Goal: Transaction & Acquisition: Purchase product/service

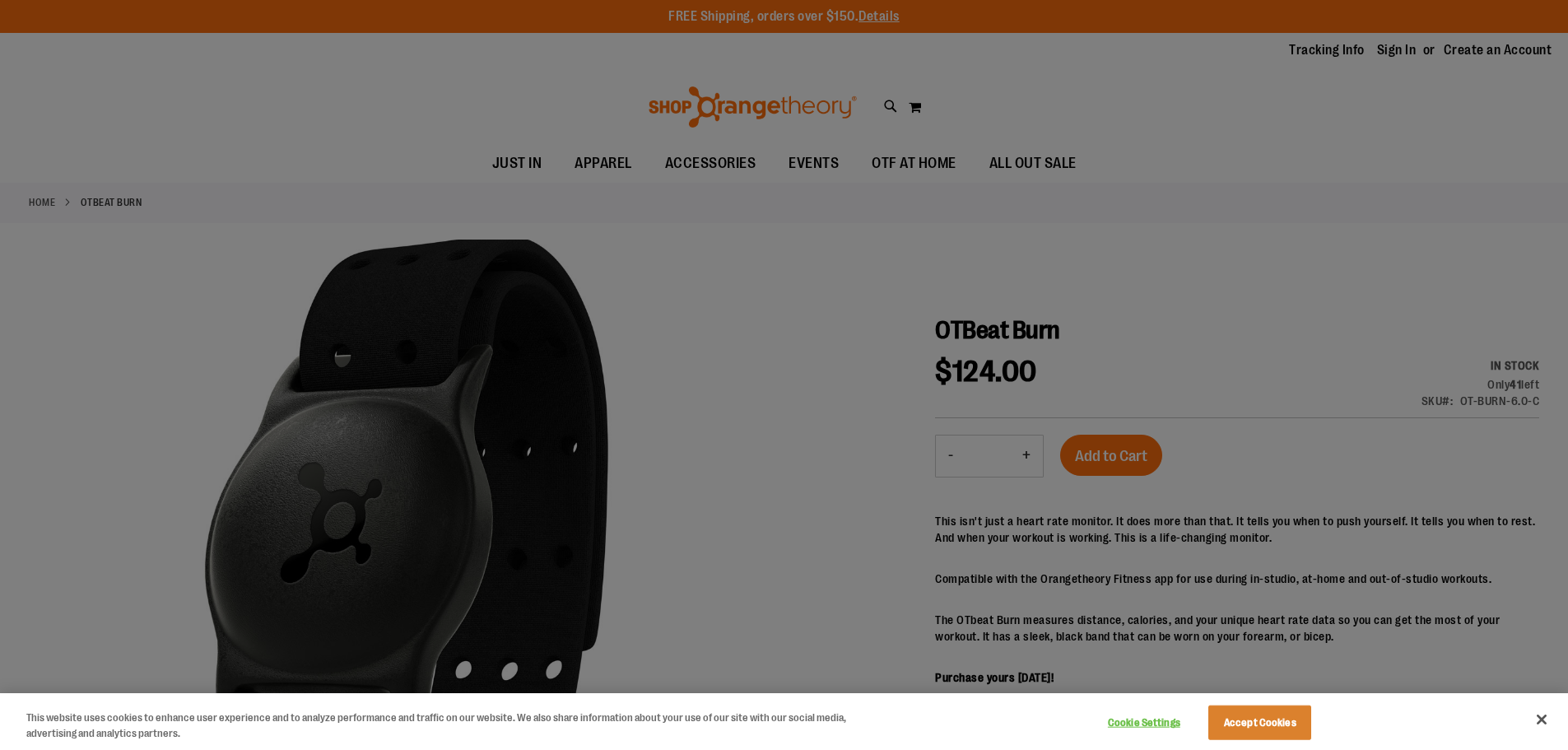
click at [1142, 652] on div at bounding box center [784, 375] width 1568 height 750
click at [1539, 717] on button "Close" at bounding box center [1541, 719] width 36 height 36
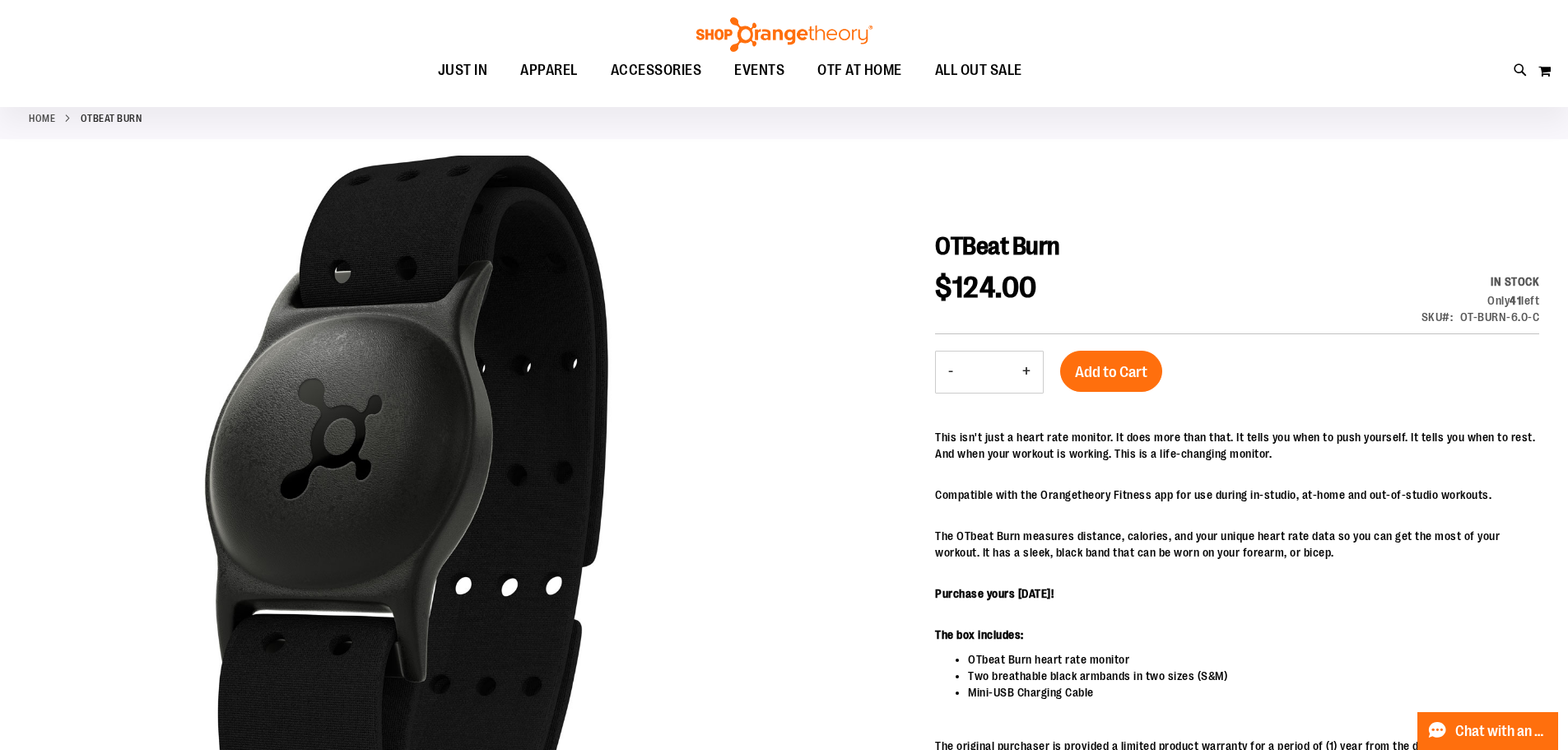
scroll to position [82, 0]
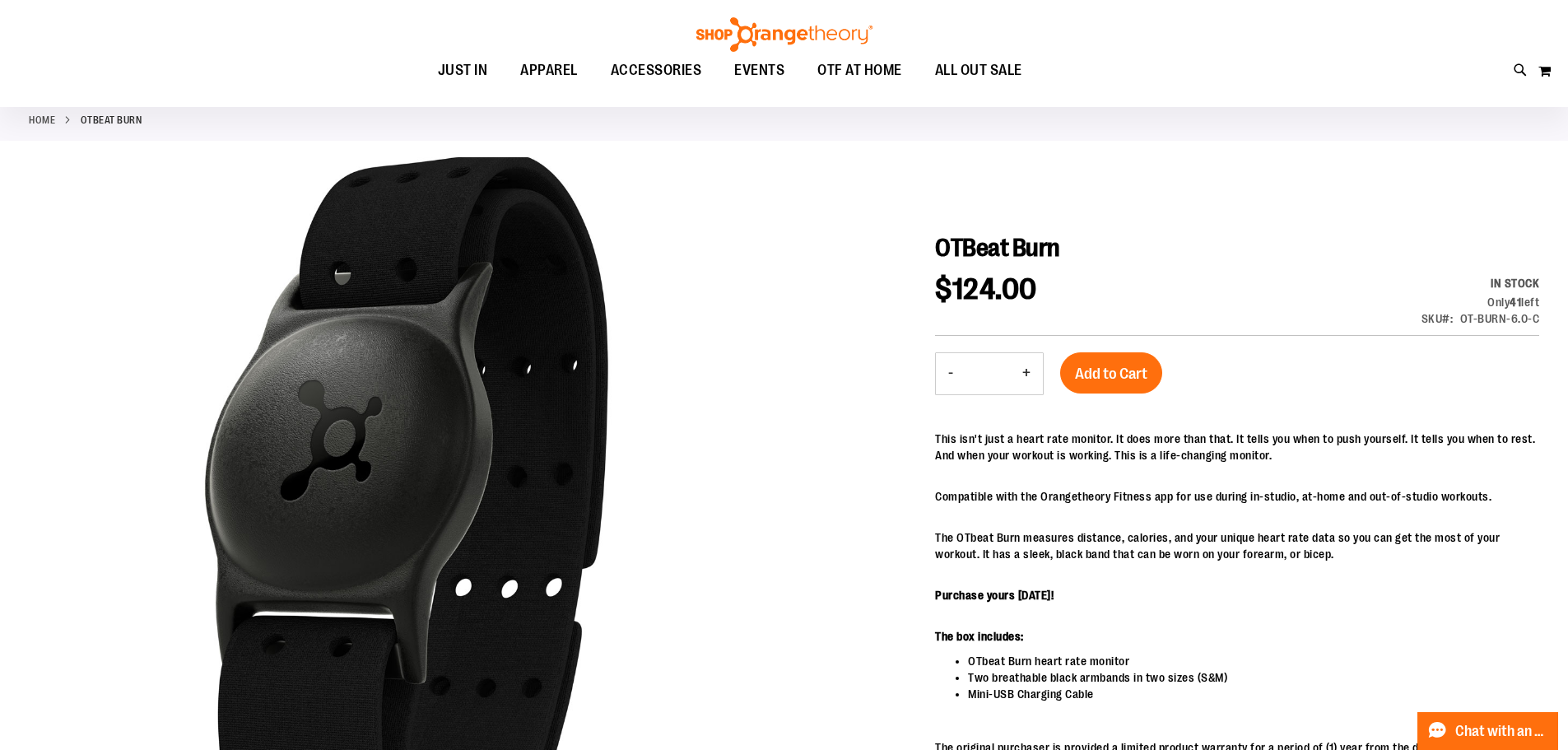
click at [1033, 371] on button "+" at bounding box center [1026, 373] width 33 height 41
type input "*"
click at [1075, 375] on span "Add to Cart" at bounding box center [1112, 373] width 73 height 18
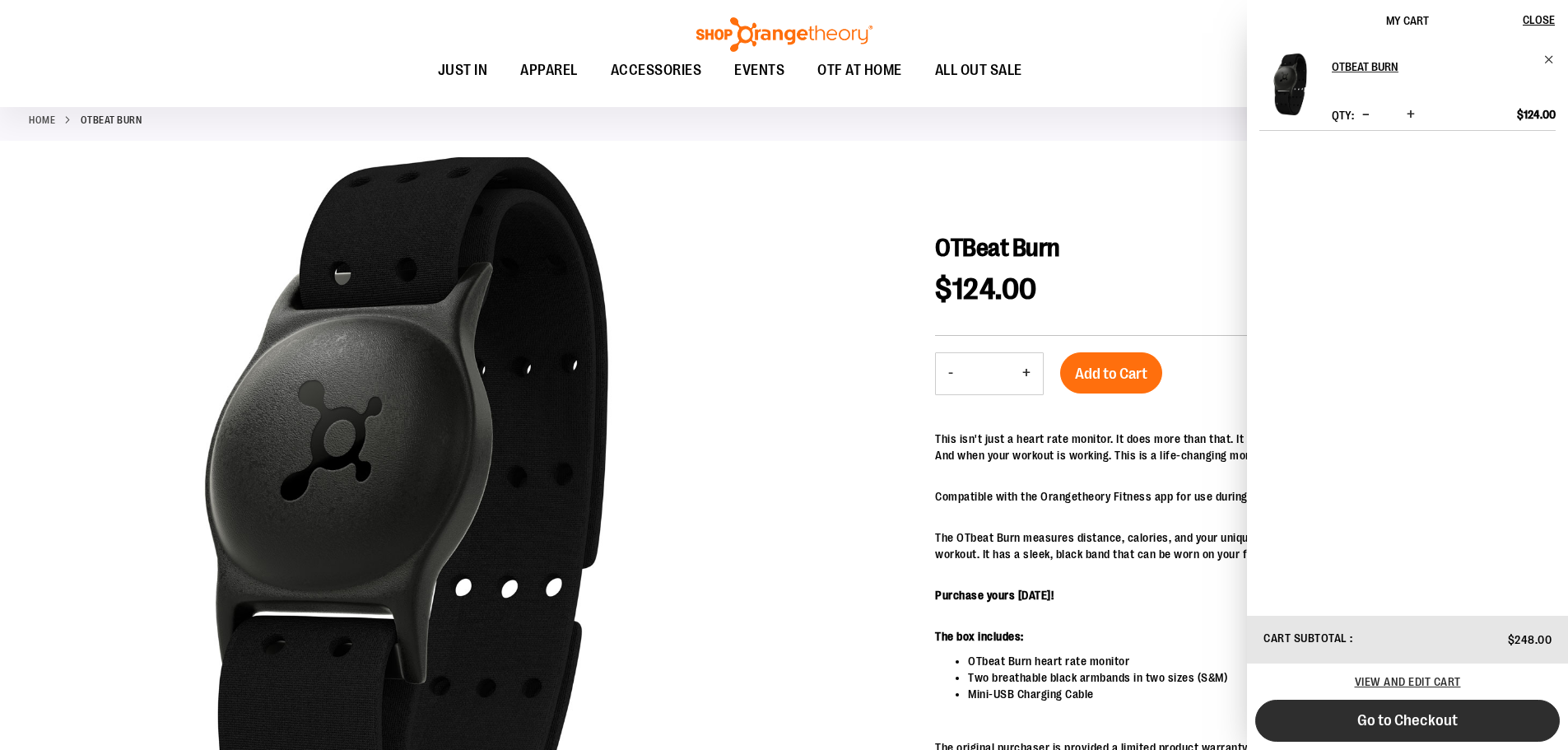
click at [1346, 717] on button "Go to Checkout" at bounding box center [1408, 720] width 305 height 42
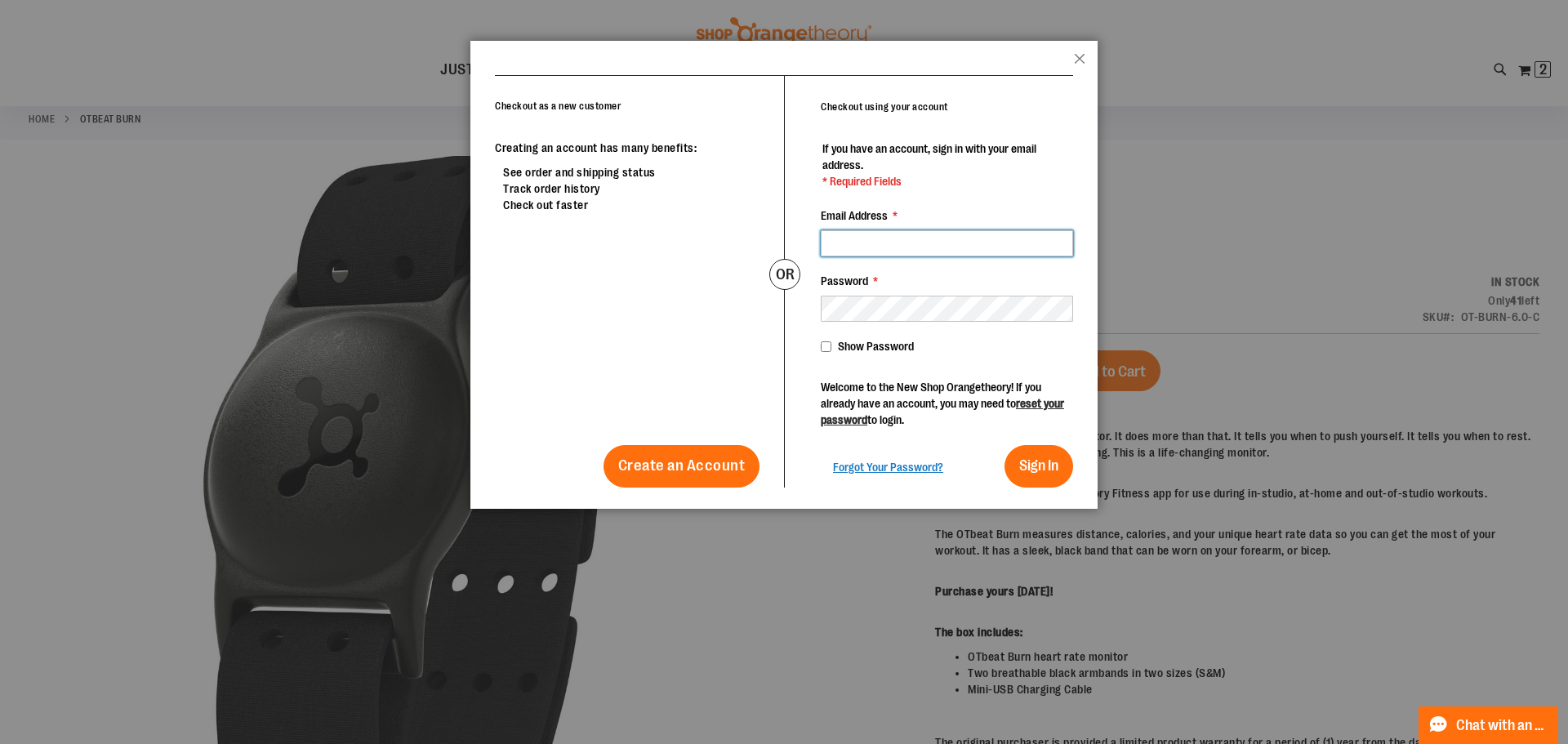
click at [820, 230] on div at bounding box center [820, 230] width 0 height 0
click at [704, 327] on div "Creating an account has many benefits: See order and shipping status Track orde…" at bounding box center [627, 314] width 265 height 348
drag, startPoint x: 1069, startPoint y: 53, endPoint x: 1081, endPoint y: 54, distance: 12.0
click at [1079, 54] on header "popup-authentication popup Close" at bounding box center [784, 57] width 627 height 34
click at [1083, 54] on button "Close" at bounding box center [1079, 63] width 11 height 21
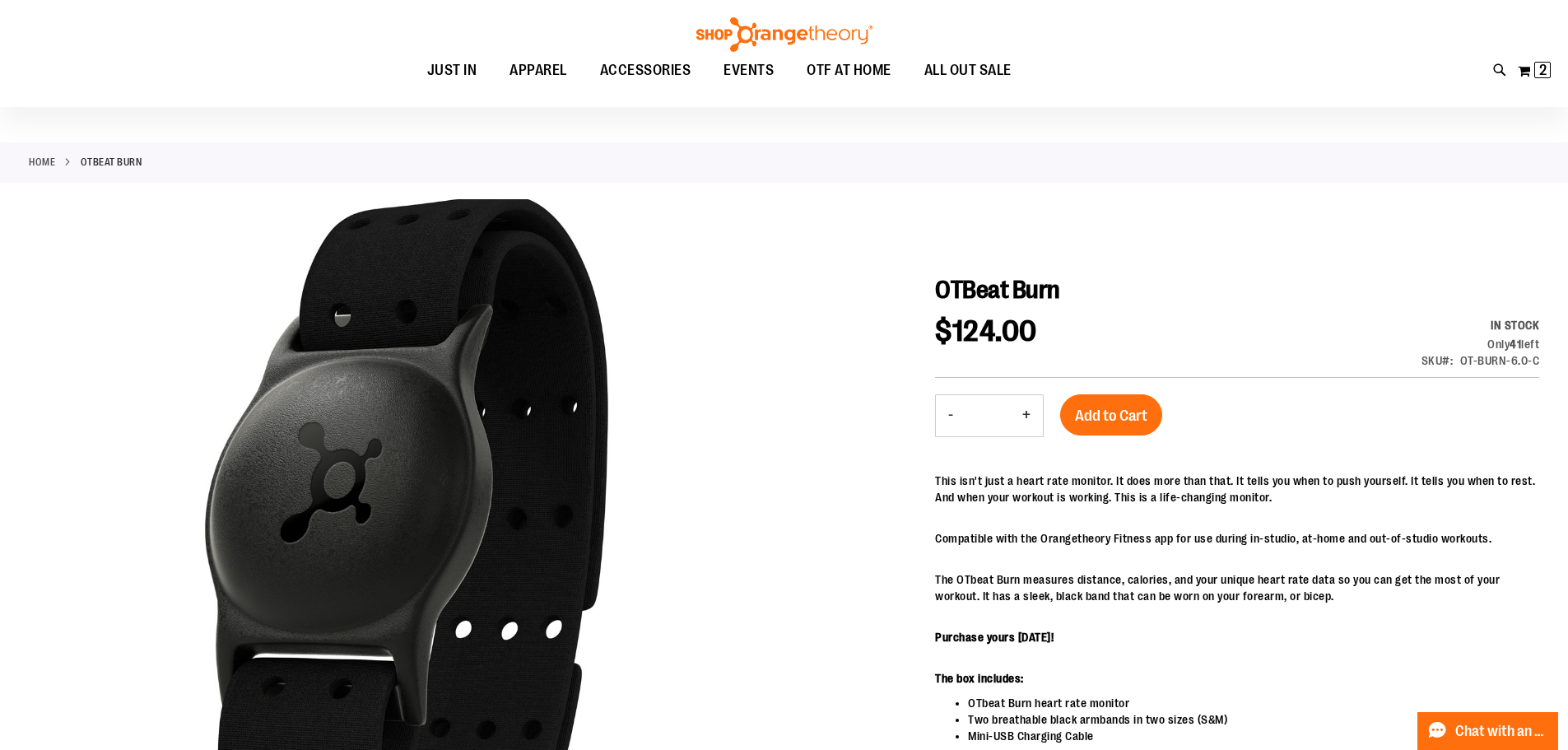
scroll to position [0, 0]
